Goal: Transaction & Acquisition: Purchase product/service

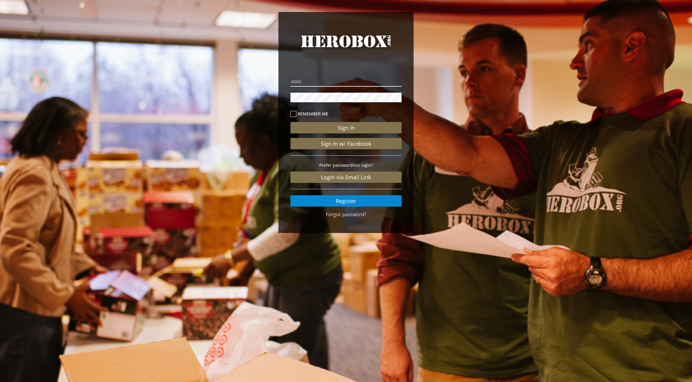
click at [304, 83] on input "email" at bounding box center [345, 82] width 111 height 10
type input "**********"
click at [329, 129] on button "Sign In" at bounding box center [345, 127] width 111 height 11
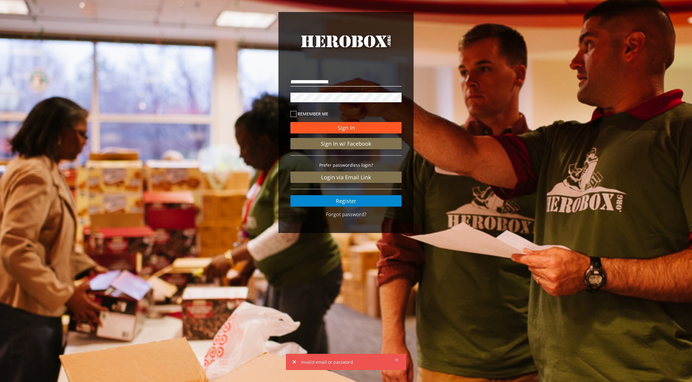
click at [345, 126] on button "Sign In" at bounding box center [345, 127] width 111 height 11
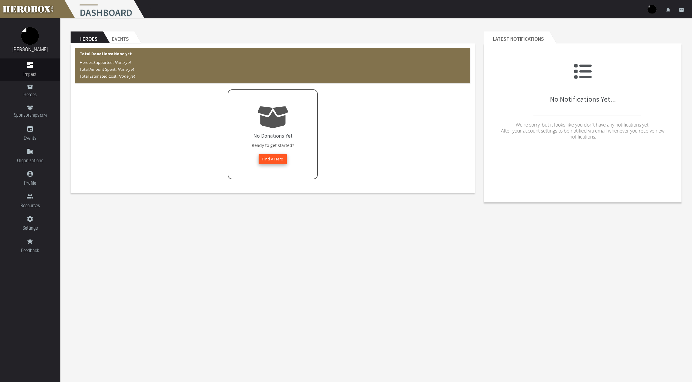
click at [272, 159] on button "Find A Hero" at bounding box center [272, 159] width 28 height 10
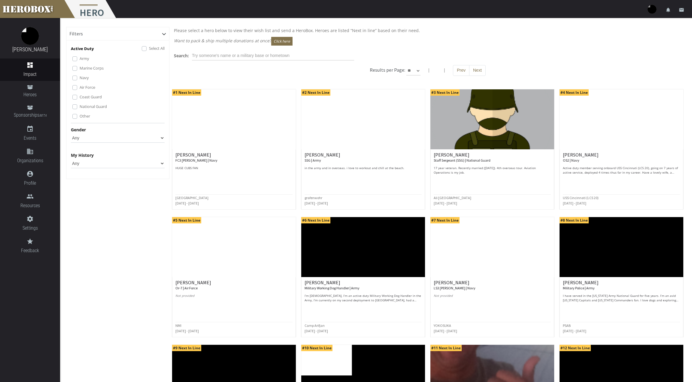
click at [80, 77] on label "Navy" at bounding box center [84, 77] width 9 height 7
click at [80, 70] on label "Marine Corps" at bounding box center [92, 68] width 24 height 7
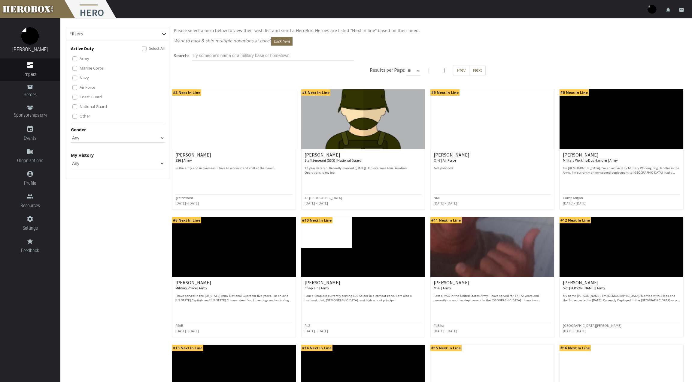
click at [80, 59] on label "Army" at bounding box center [85, 58] width 10 height 7
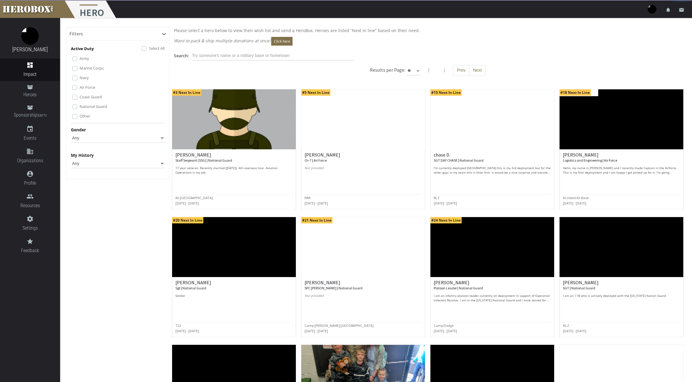
click at [80, 98] on label "Coast Guard" at bounding box center [91, 97] width 22 height 7
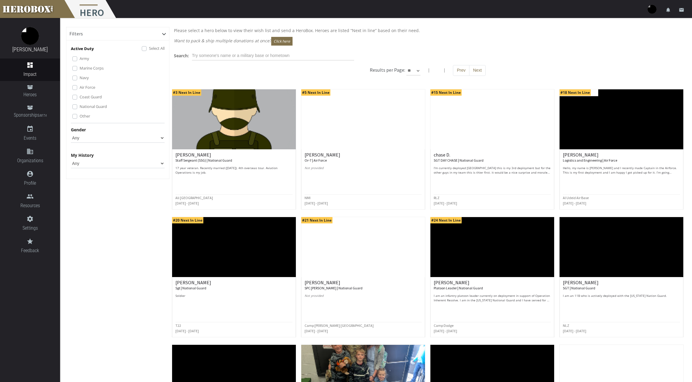
click at [76, 103] on div "Army Marine Corps Navy Air Force Coast Guard National Guard Other" at bounding box center [118, 87] width 92 height 65
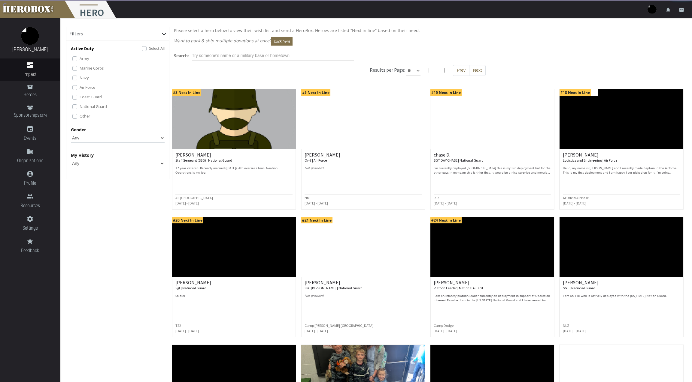
click at [80, 108] on label "National Guard" at bounding box center [93, 106] width 27 height 7
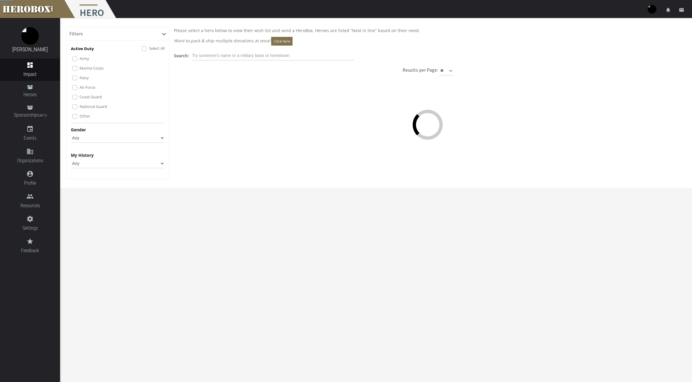
click at [80, 117] on label "Other" at bounding box center [85, 116] width 11 height 7
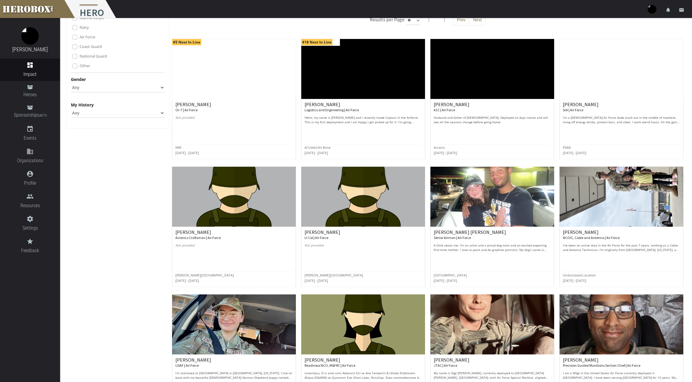
scroll to position [104, 0]
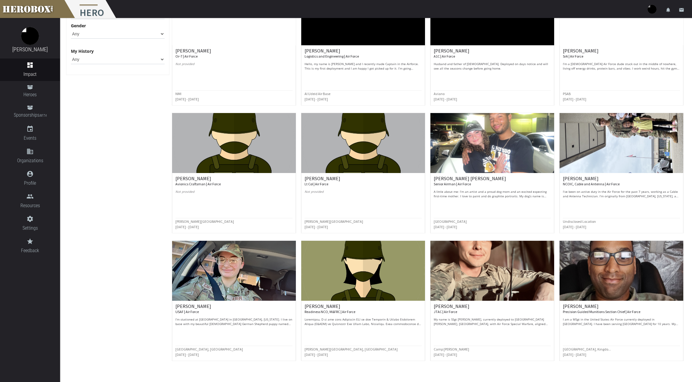
click at [200, 184] on small "Avionics Craftsman | Air Force" at bounding box center [197, 184] width 45 height 5
